Goal: Find specific page/section: Find specific page/section

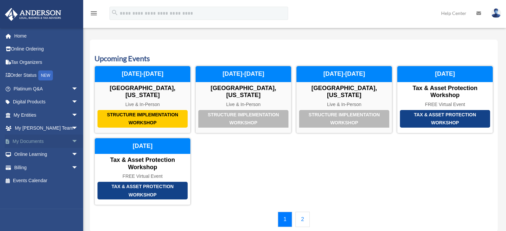
click at [72, 140] on span "arrow_drop_down" at bounding box center [78, 142] width 13 height 14
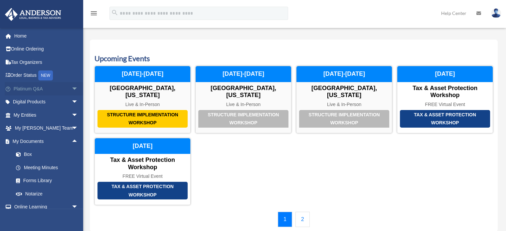
click at [72, 89] on span "arrow_drop_down" at bounding box center [78, 89] width 13 height 14
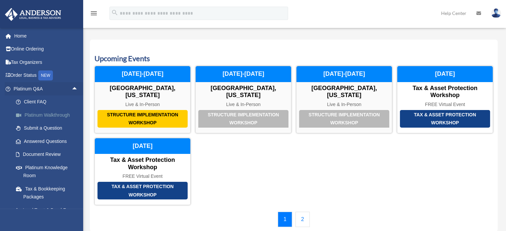
click at [56, 116] on link "Platinum Walkthrough" at bounding box center [48, 115] width 79 height 13
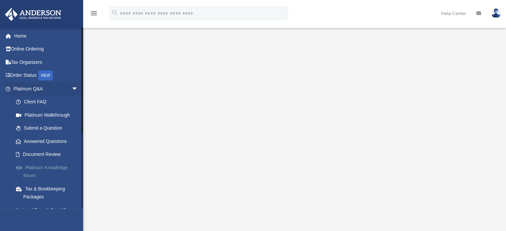
click at [45, 165] on link "Platinum Knowledge Room" at bounding box center [48, 171] width 79 height 21
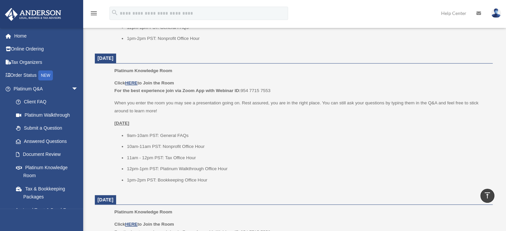
scroll to position [400, 0]
